Goal: Task Accomplishment & Management: Understand process/instructions

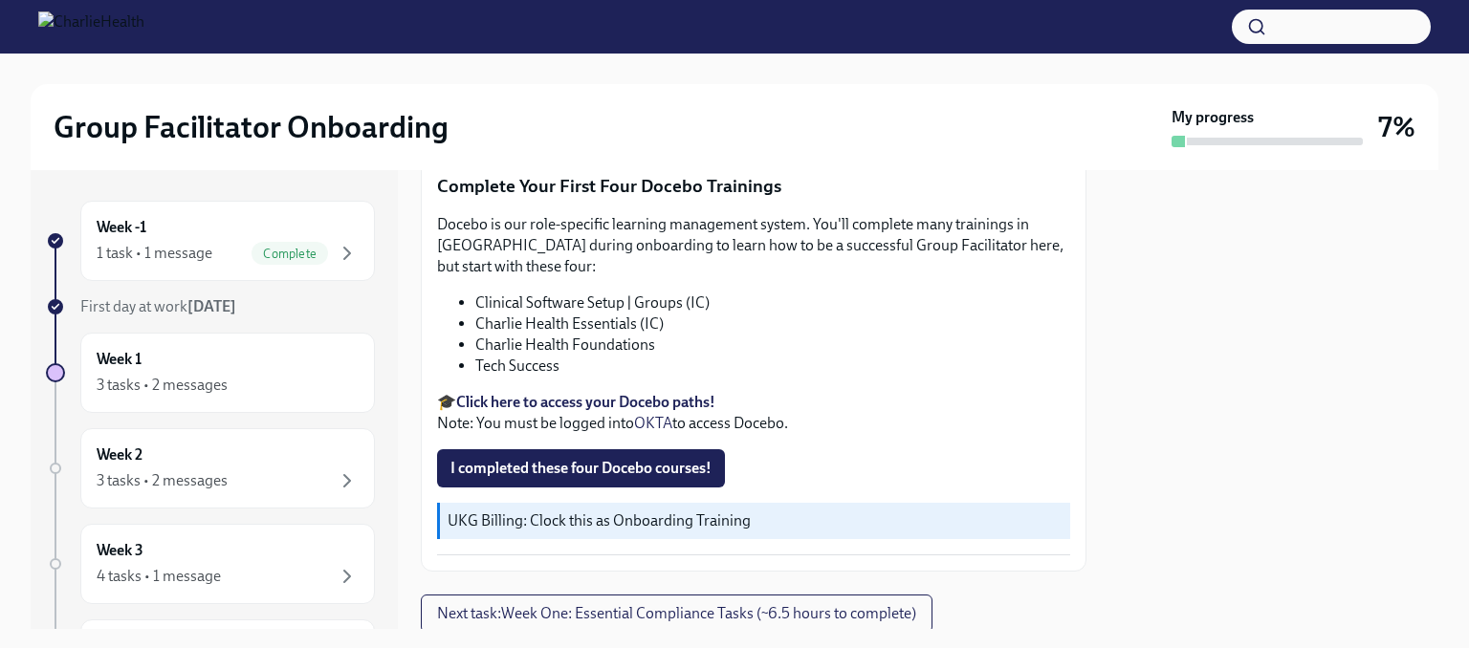
scroll to position [2609, 0]
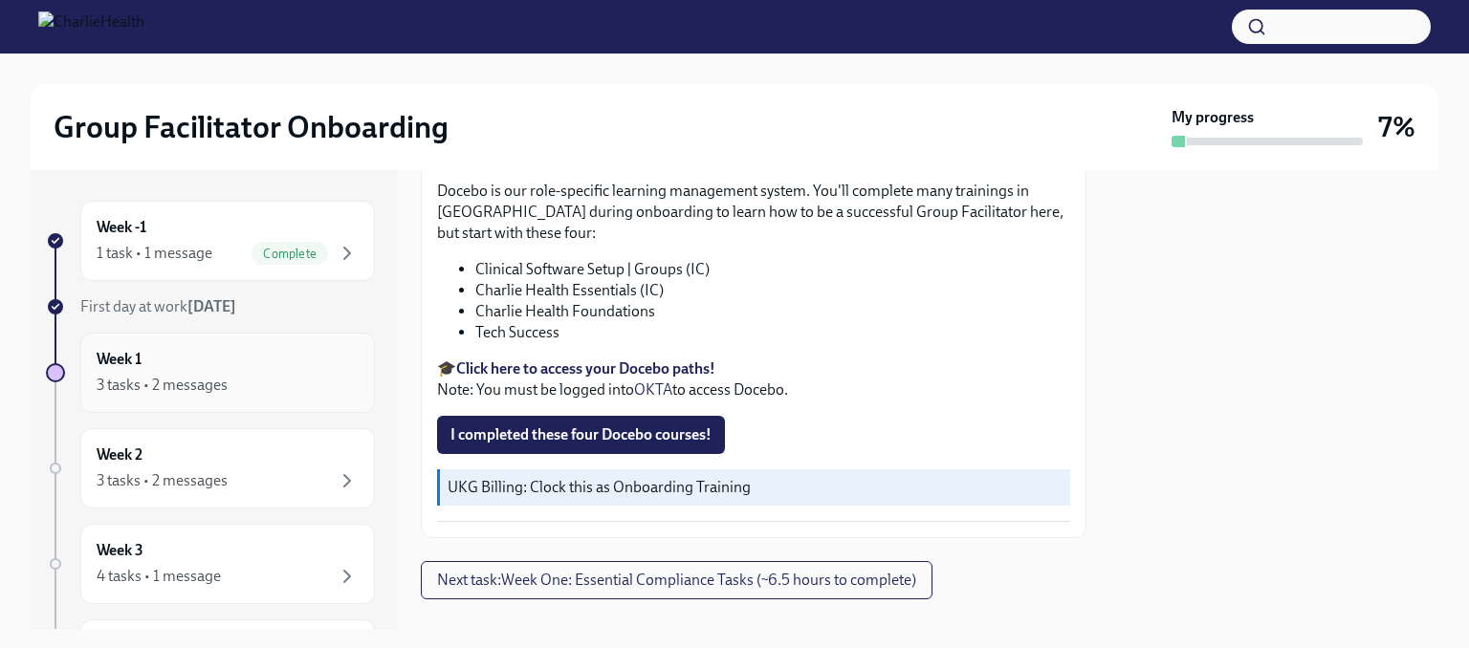
click at [130, 388] on div "3 tasks • 2 messages" at bounding box center [162, 385] width 131 height 21
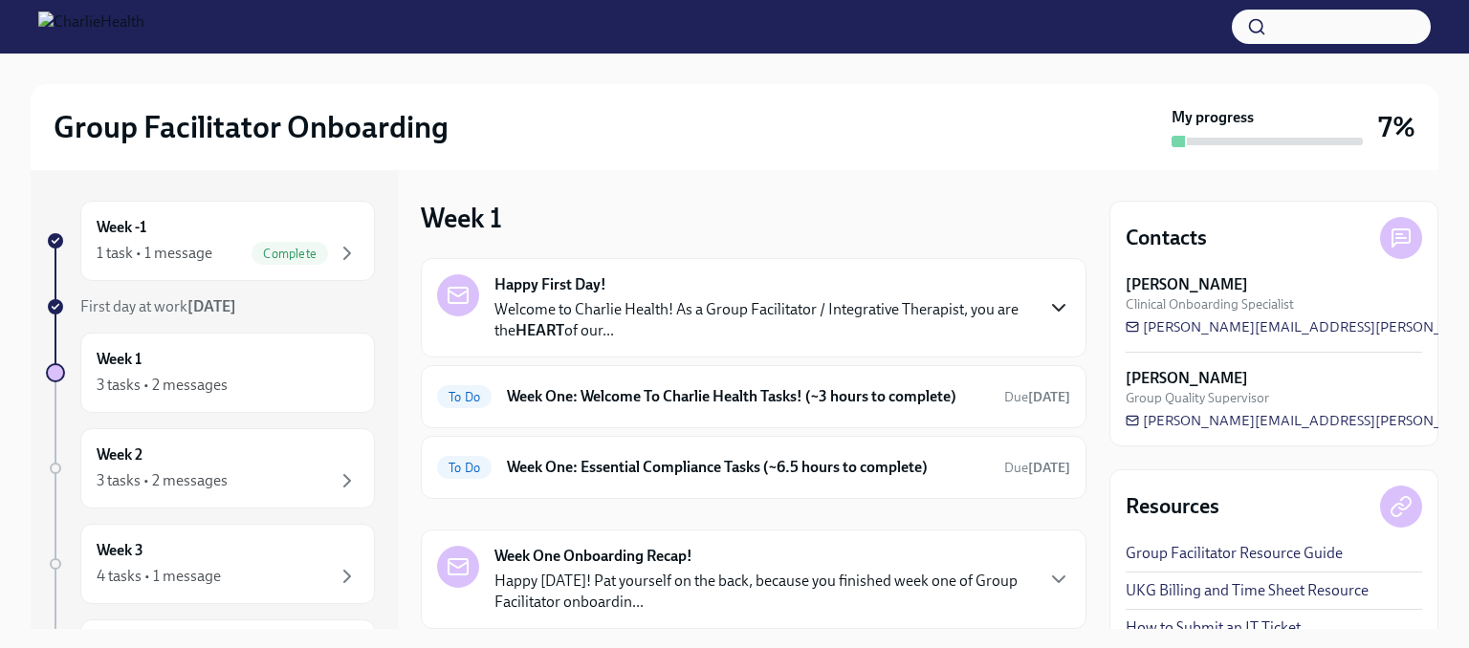
click at [1047, 315] on icon "button" at bounding box center [1058, 307] width 23 height 23
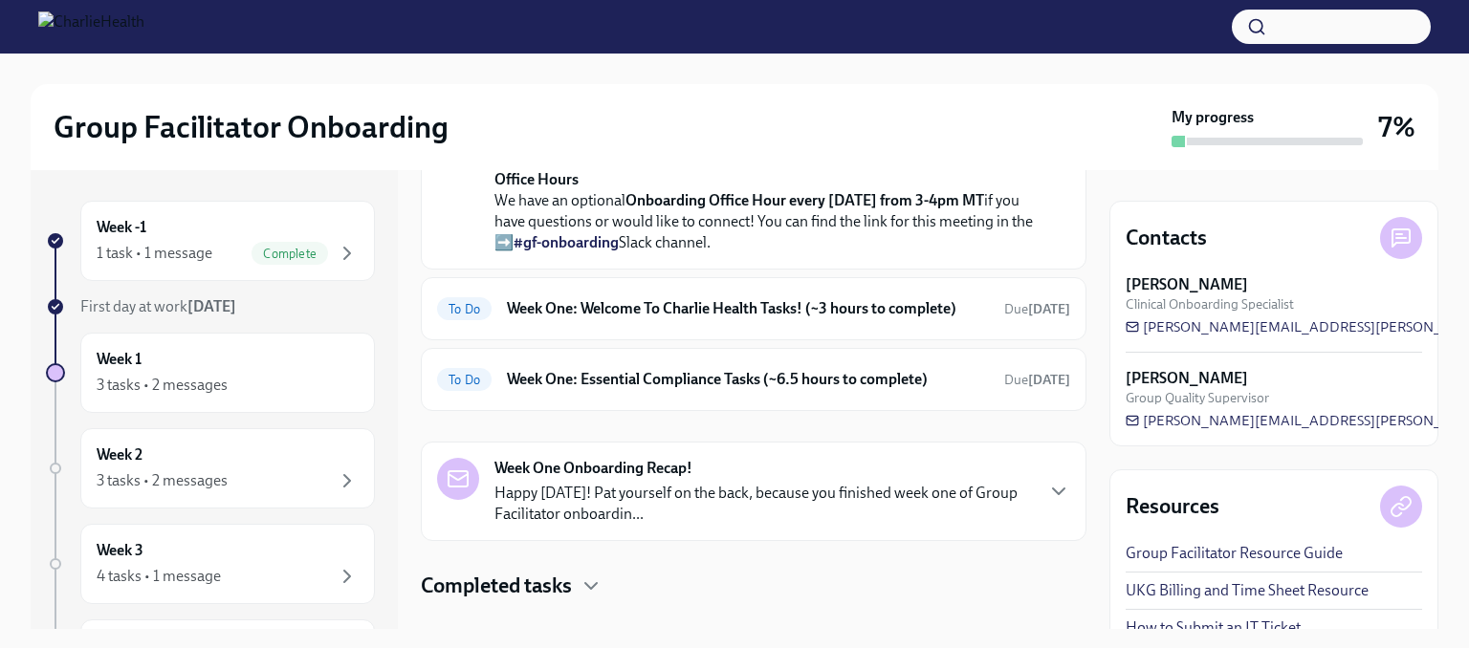
scroll to position [943, 0]
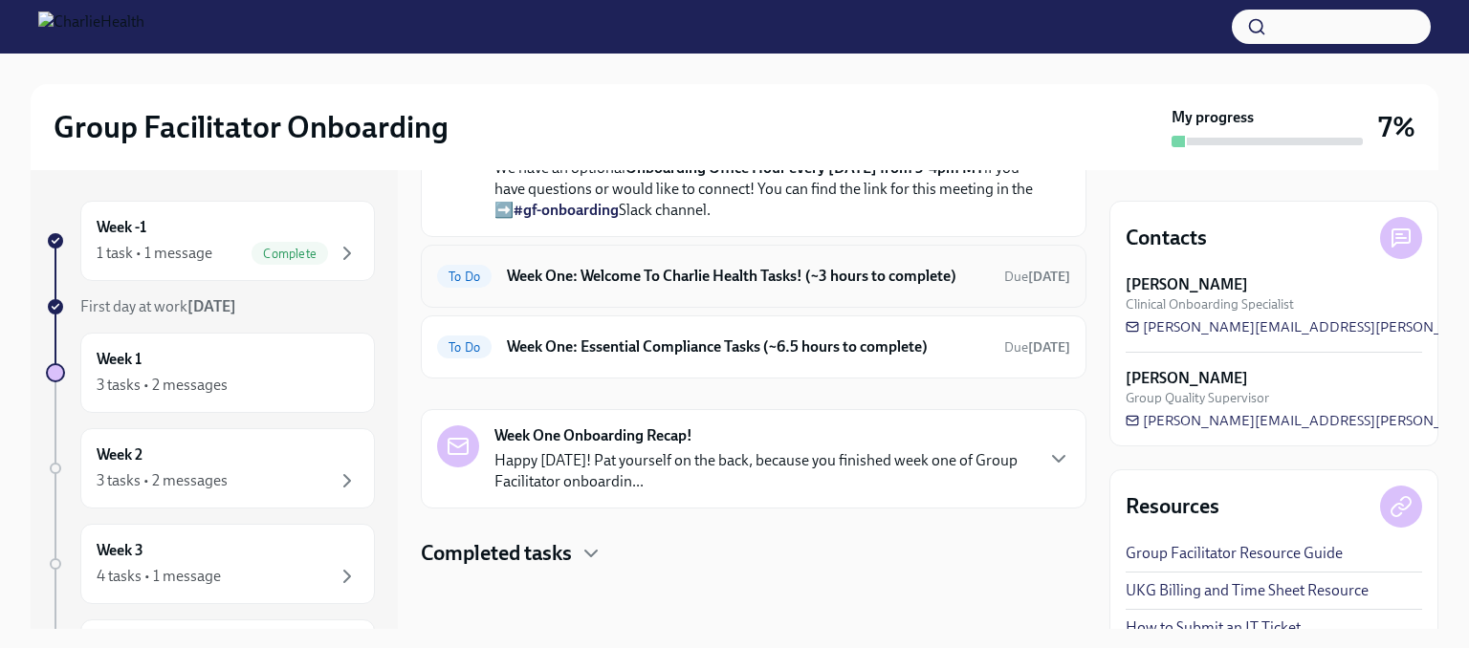
click at [696, 270] on h6 "Week One: Welcome To Charlie Health Tasks! (~3 hours to complete)" at bounding box center [748, 276] width 482 height 21
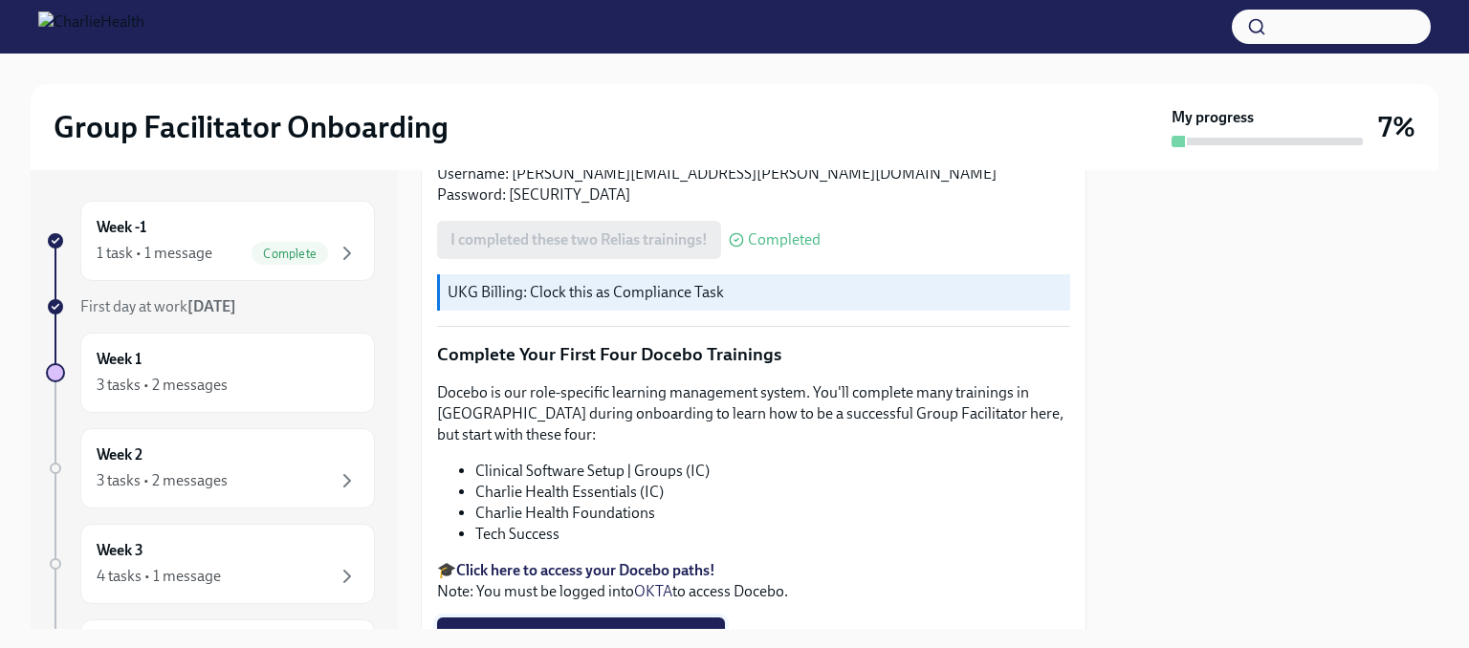
scroll to position [2391, 0]
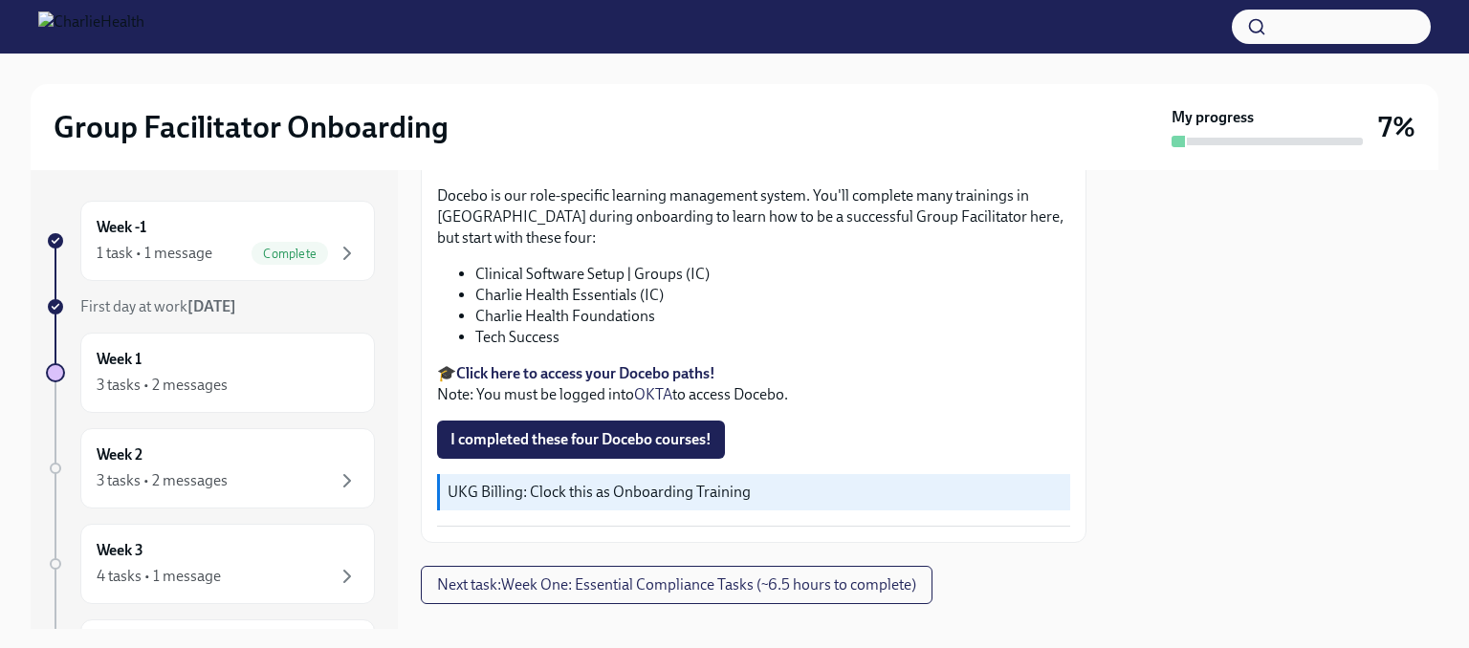
scroll to position [2609, 0]
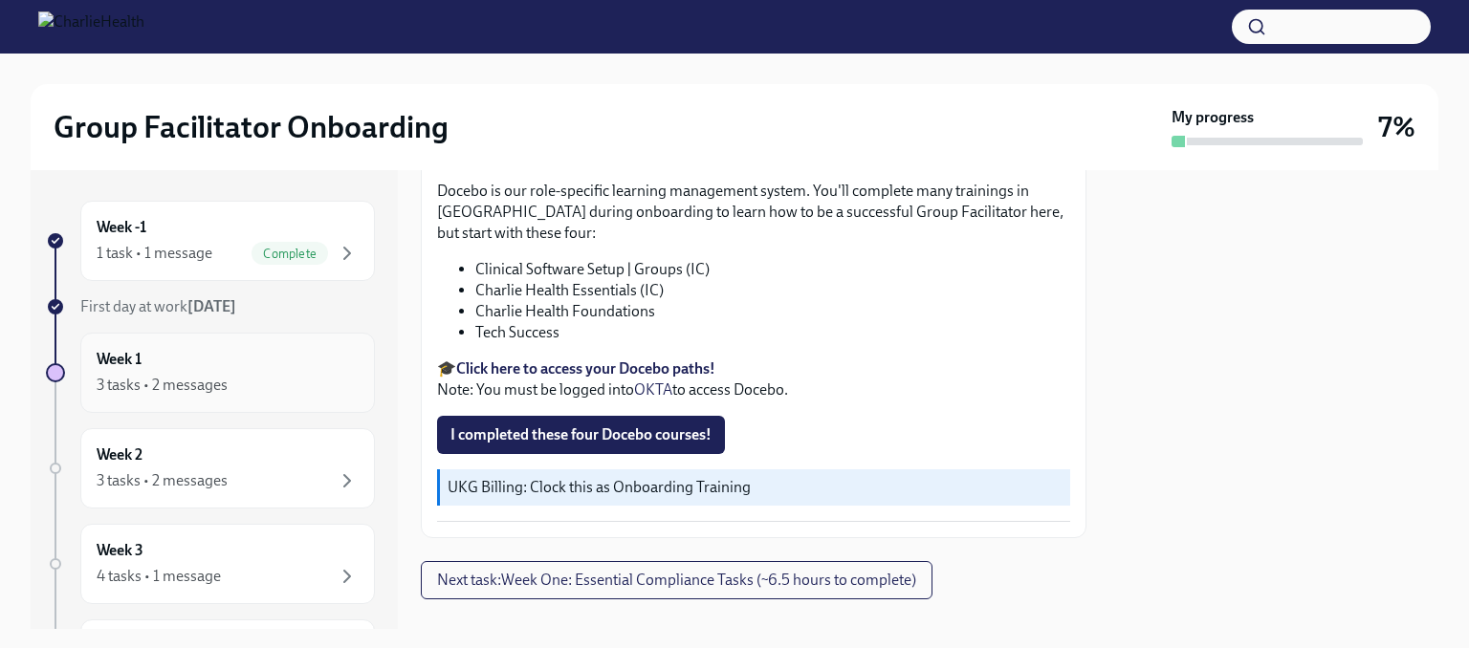
click at [265, 380] on div "3 tasks • 2 messages" at bounding box center [228, 385] width 262 height 23
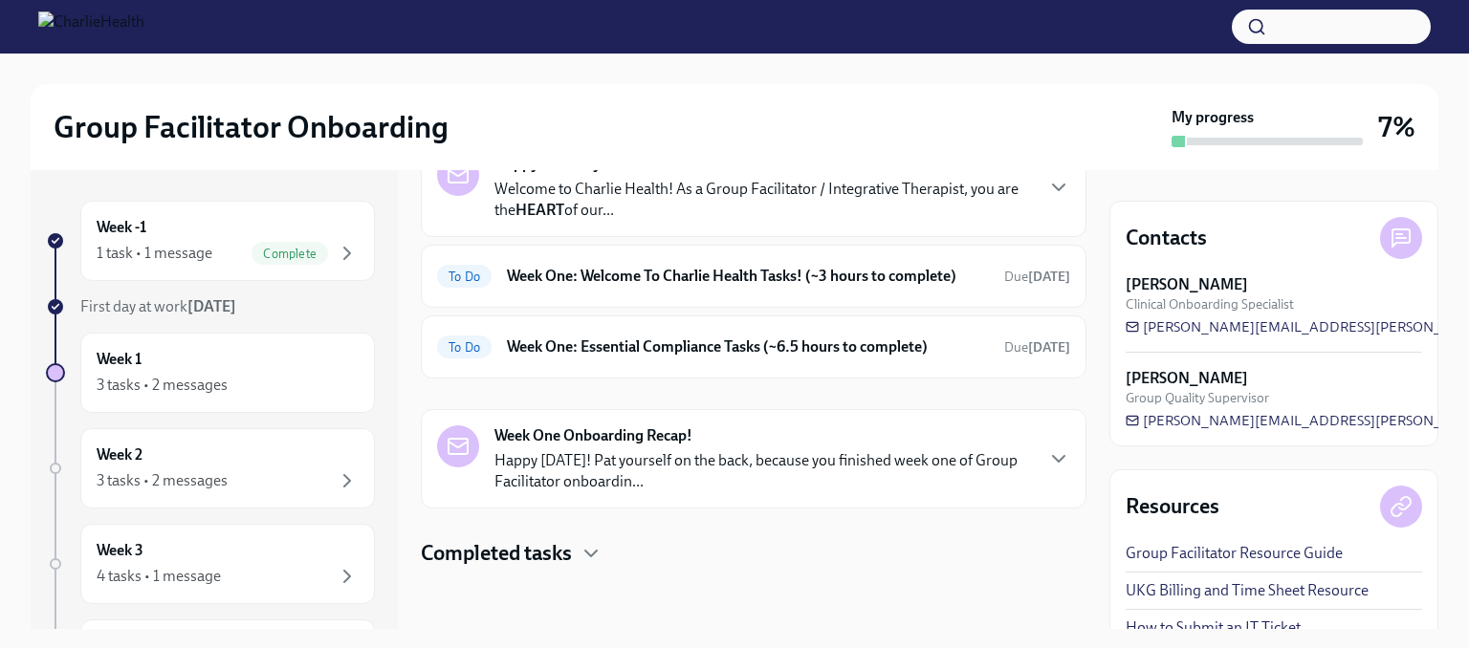
scroll to position [138, 0]
click at [585, 556] on icon "button" at bounding box center [590, 553] width 23 height 23
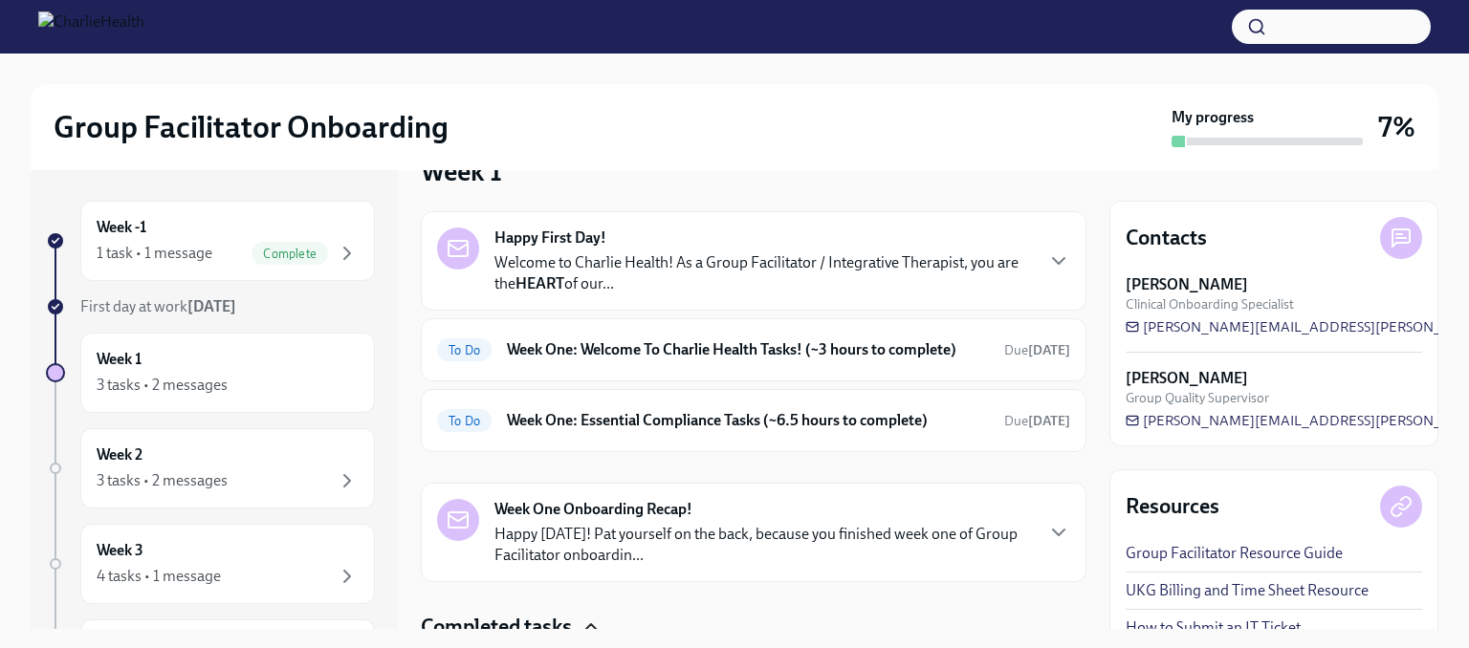
scroll to position [25, 0]
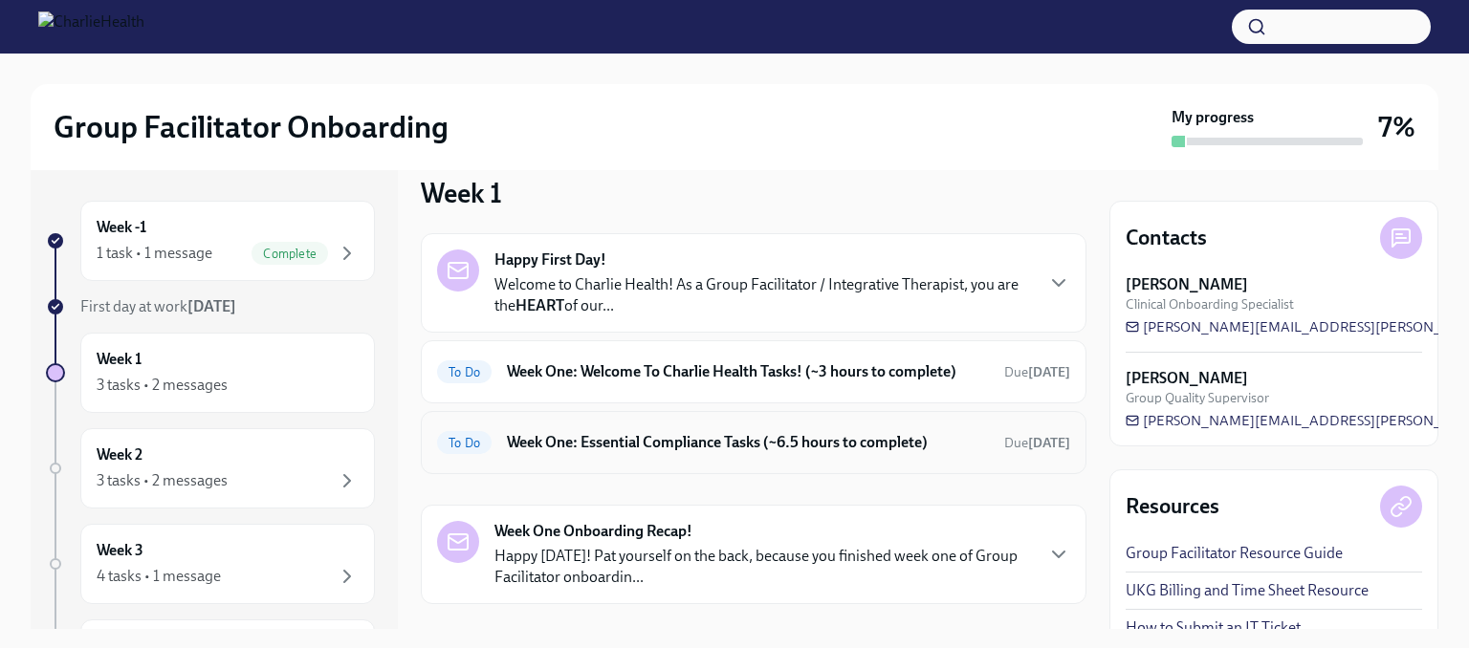
click at [658, 453] on h6 "Week One: Essential Compliance Tasks (~6.5 hours to complete)" at bounding box center [748, 442] width 482 height 21
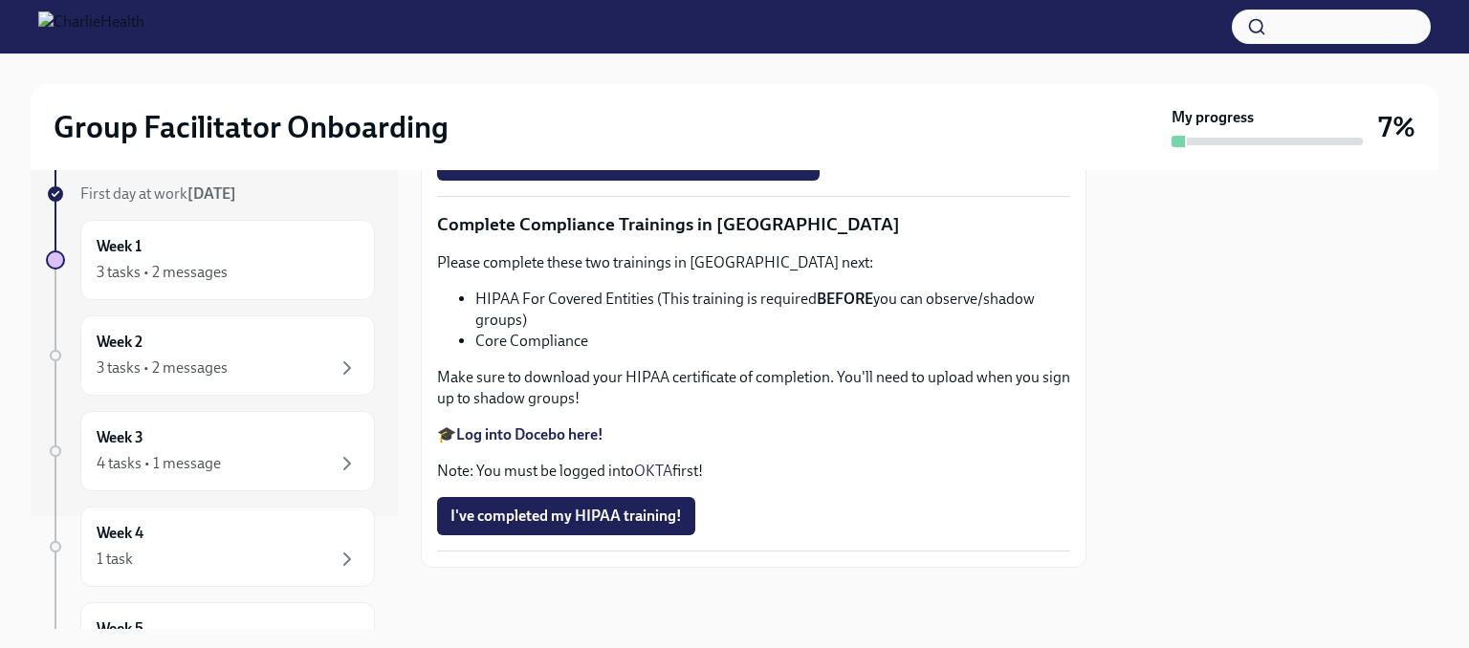
scroll to position [115, 0]
click at [235, 361] on div "3 tasks • 2 messages" at bounding box center [228, 366] width 262 height 23
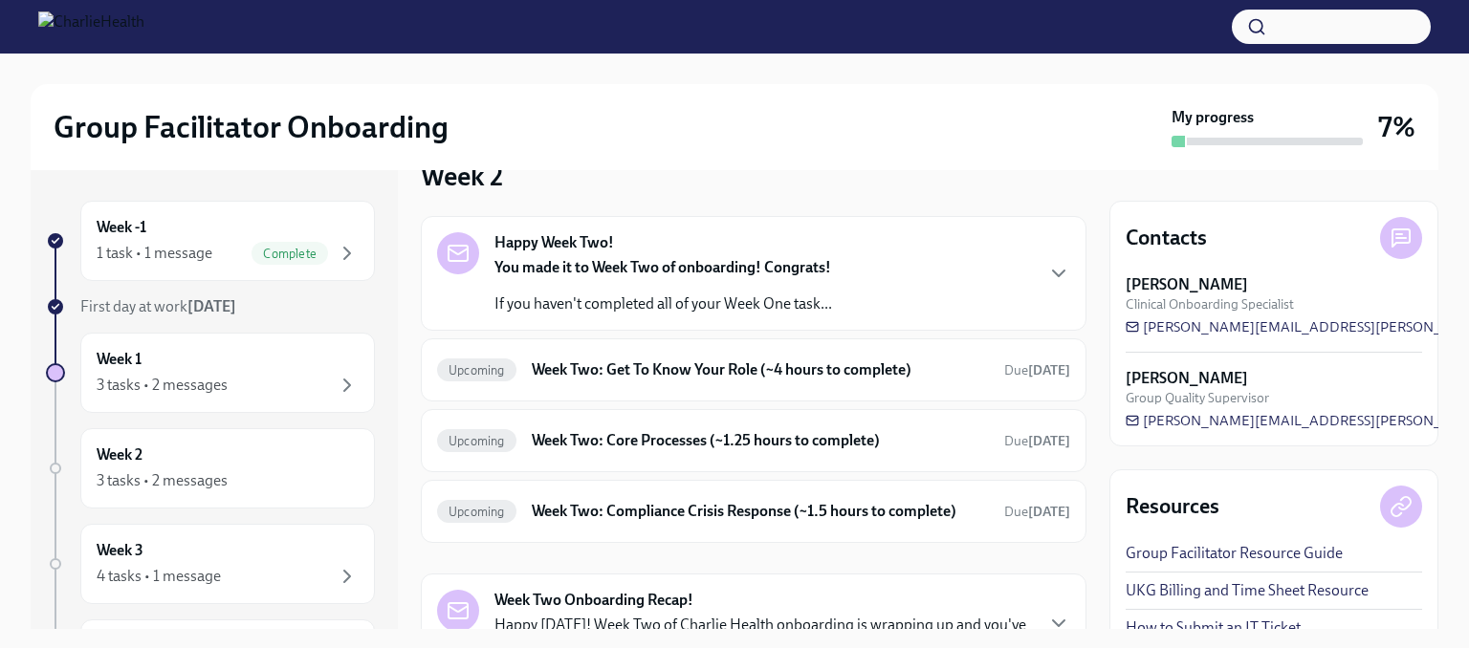
scroll to position [44, 0]
